Goal: Task Accomplishment & Management: Use online tool/utility

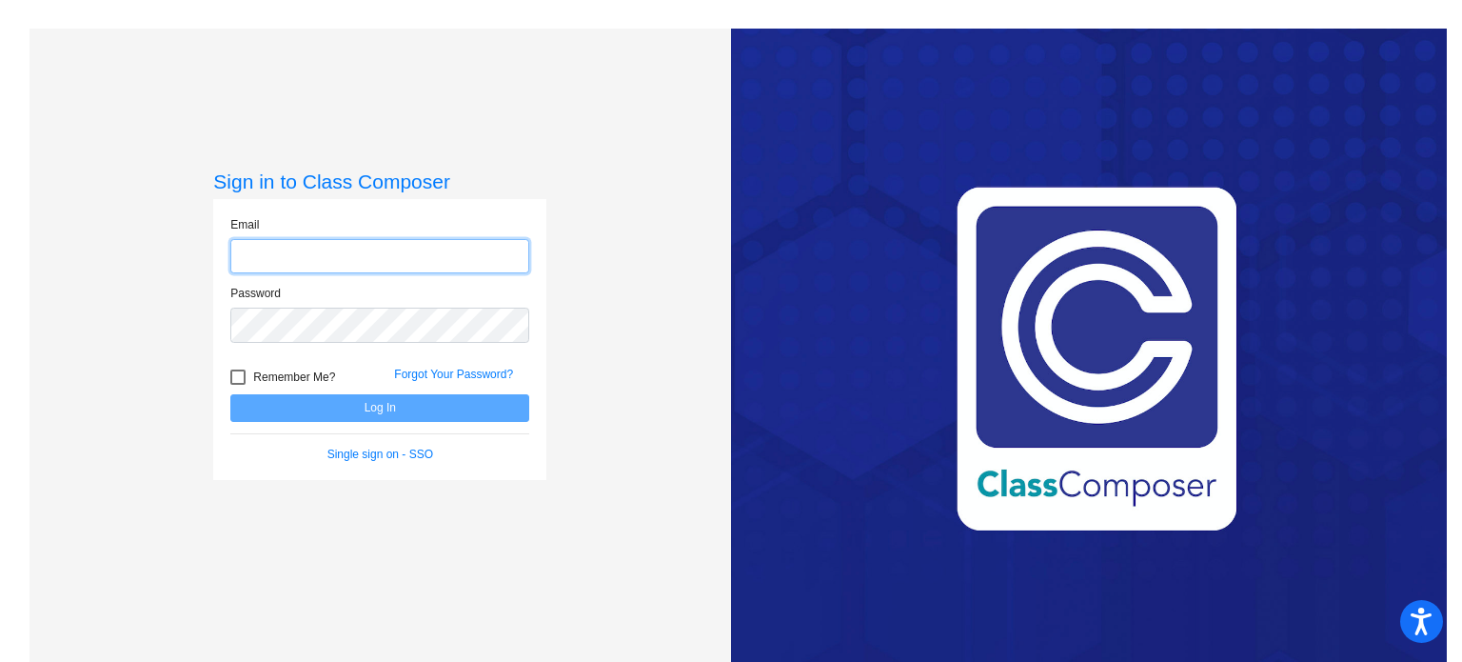
type input "[EMAIL_ADDRESS][DOMAIN_NAME]"
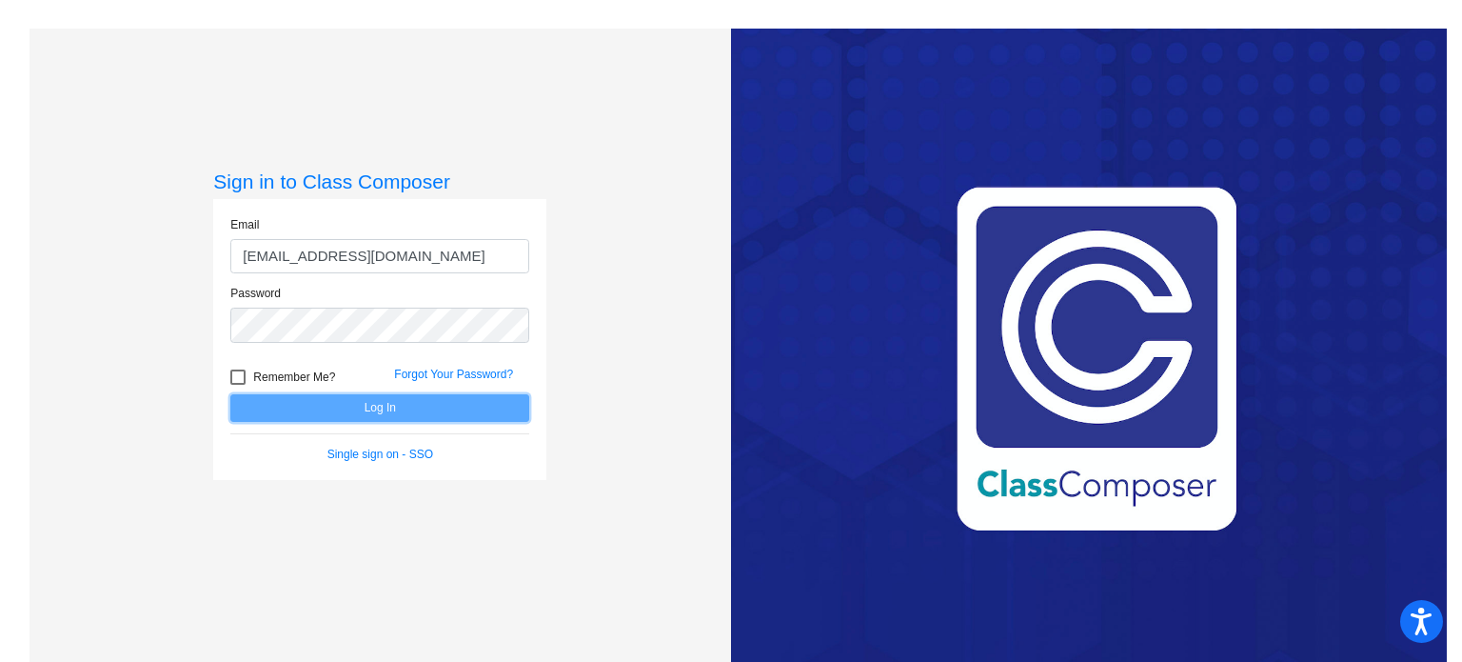
click at [392, 405] on button "Log In" at bounding box center [379, 408] width 299 height 28
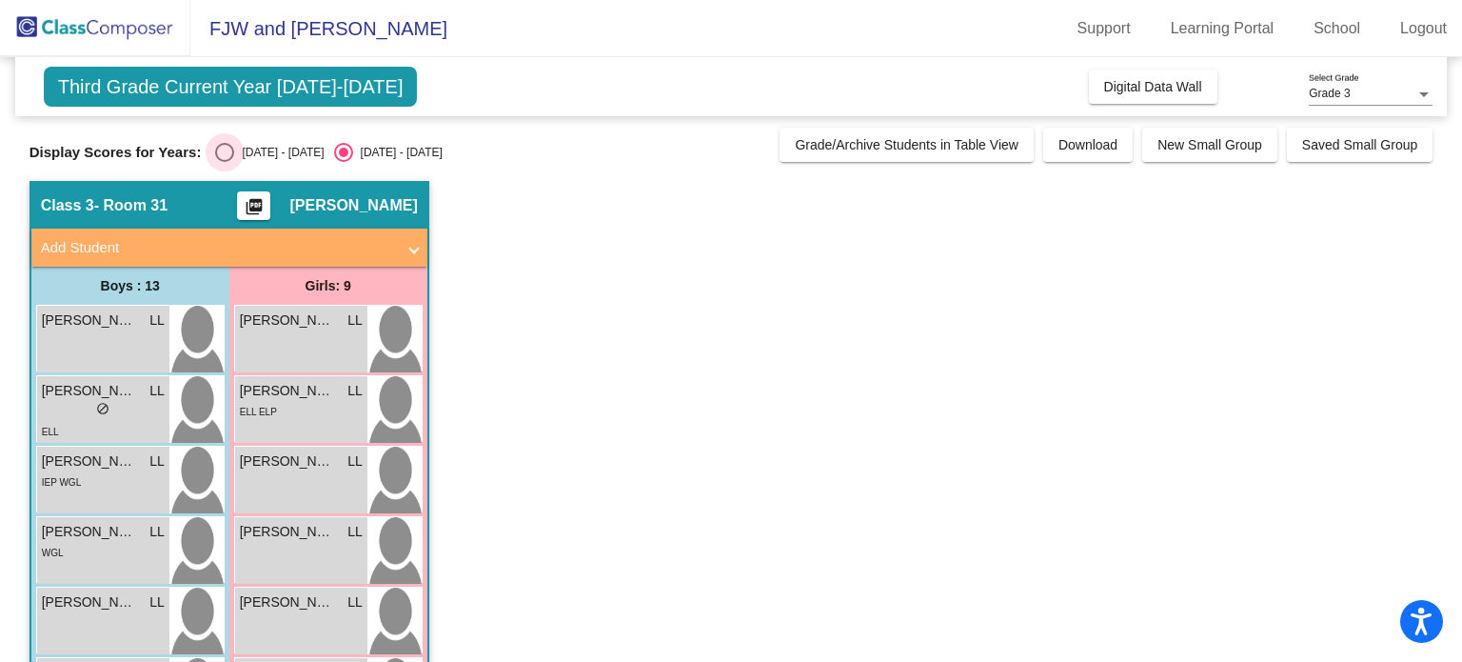
click at [261, 153] on div "[DATE] - [DATE]" at bounding box center [278, 152] width 89 height 17
click at [225, 162] on input "[DATE] - [DATE]" at bounding box center [224, 162] width 1 height 1
radio input "true"
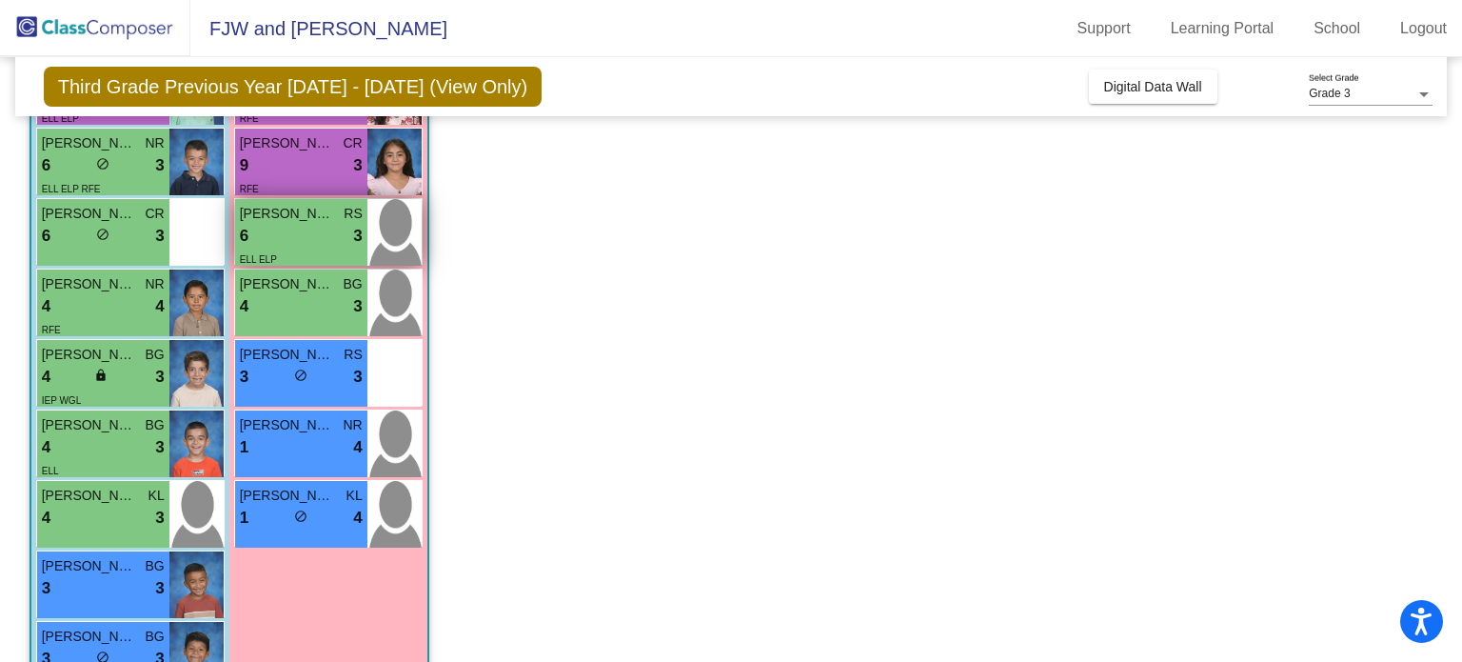
scroll to position [397, 0]
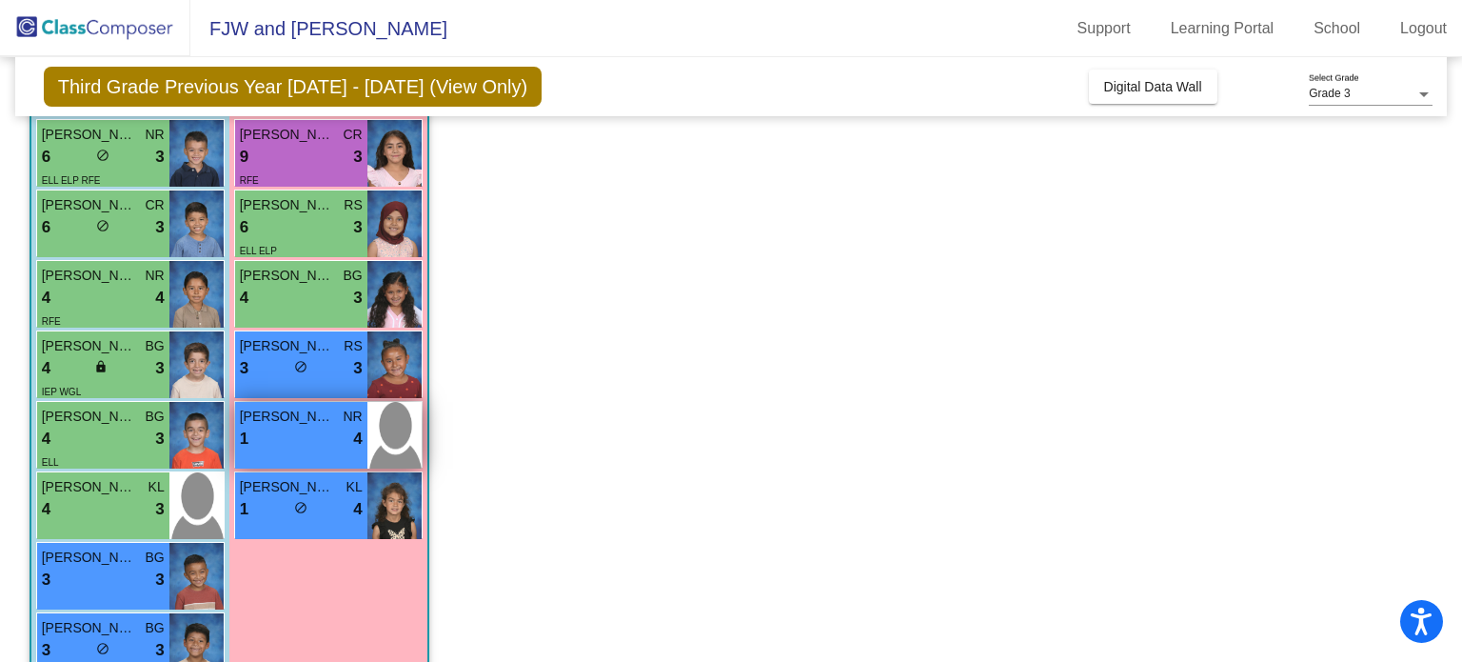
click at [304, 439] on div "1 lock do_not_disturb_alt 4" at bounding box center [301, 439] width 123 height 25
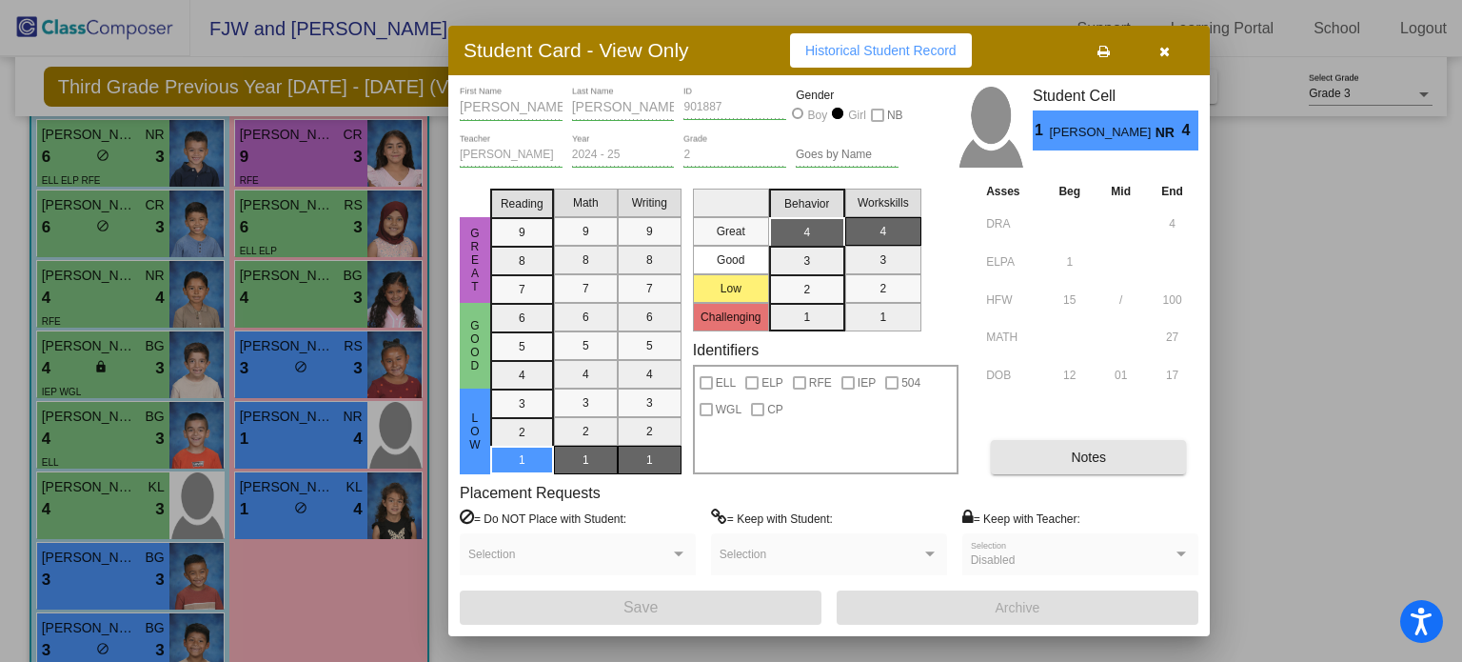
click at [1078, 462] on span "Notes" at bounding box center [1088, 456] width 35 height 15
